Goal: Task Accomplishment & Management: Manage account settings

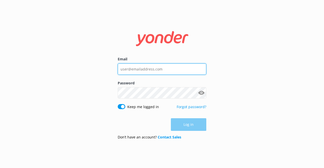
type input "[EMAIL_ADDRESS][DOMAIN_NAME]"
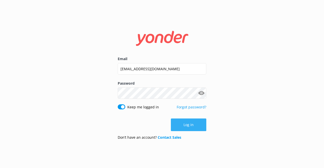
click at [192, 121] on div "Log in" at bounding box center [162, 125] width 89 height 13
click at [192, 121] on button "Log in" at bounding box center [188, 125] width 35 height 13
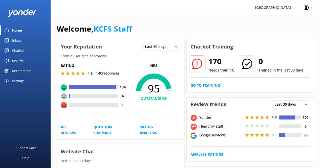
click at [16, 40] on div "Inbox" at bounding box center [16, 40] width 9 height 10
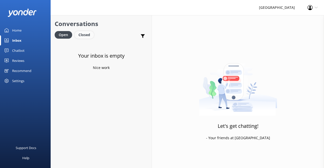
click at [87, 35] on div "Closed" at bounding box center [84, 35] width 19 height 8
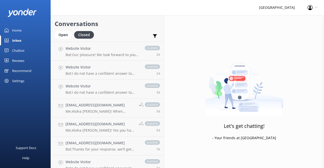
click at [30, 62] on link "Reviews" at bounding box center [25, 61] width 51 height 10
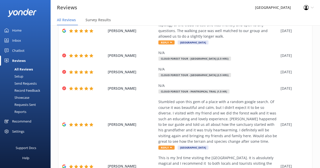
scroll to position [172, 0]
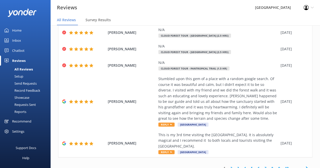
click at [229, 166] on link "2" at bounding box center [231, 168] width 7 height 5
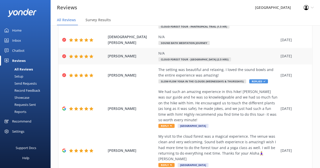
scroll to position [87, 0]
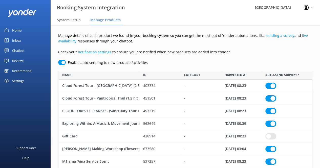
scroll to position [233, 250]
checkbox input "true"
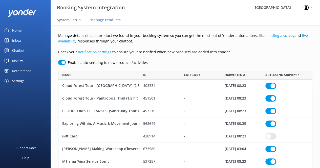
checkbox input "true"
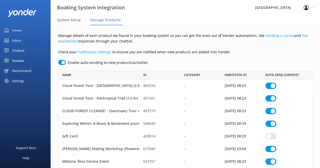
checkbox input "true"
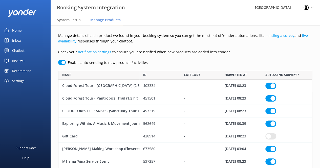
checkbox input "true"
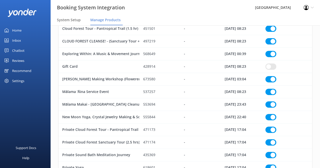
scroll to position [72, 0]
